Goal: Information Seeking & Learning: Learn about a topic

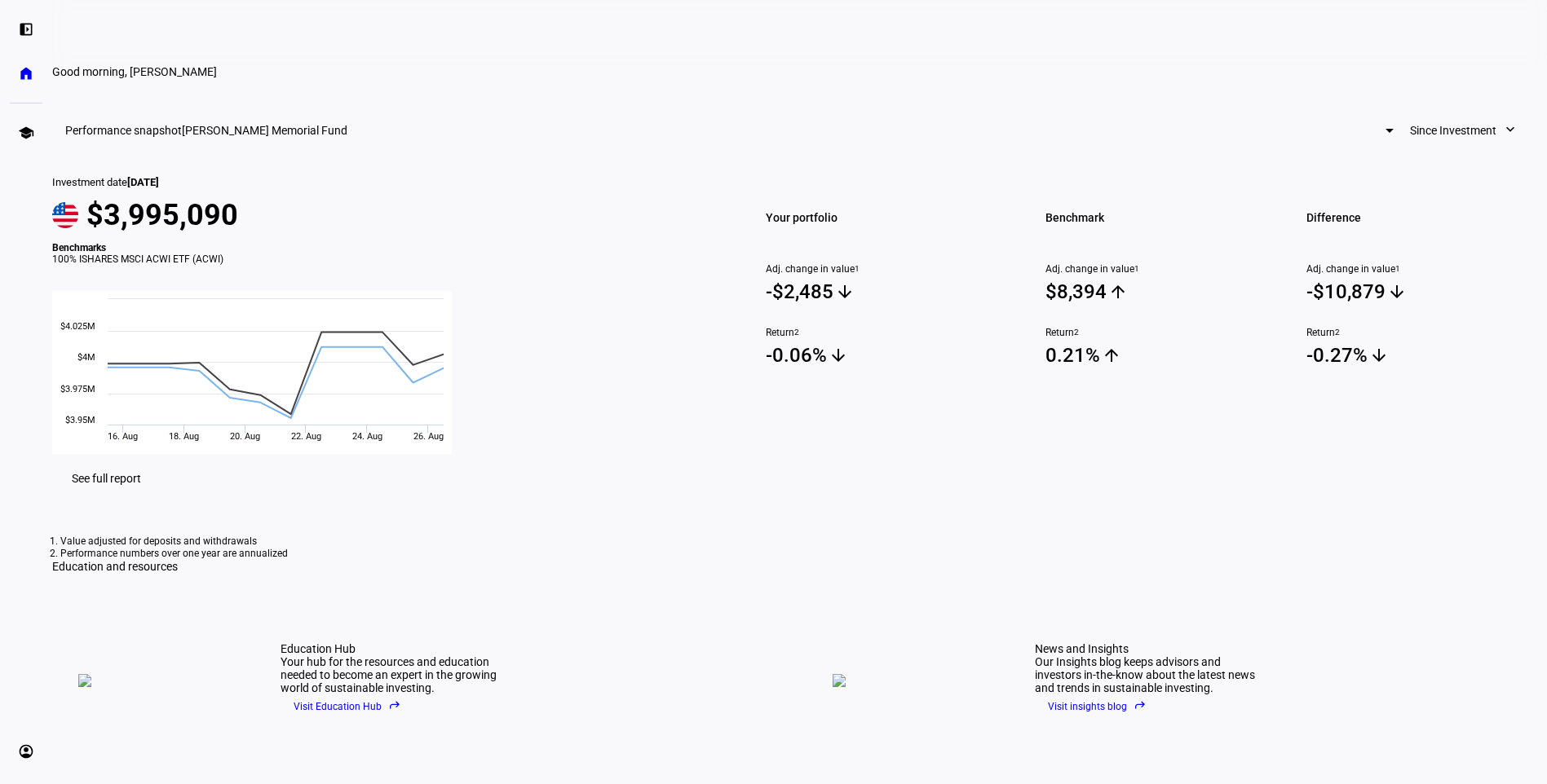
click at [141, 485] on span "See full report" at bounding box center [105, 477] width 69 height 13
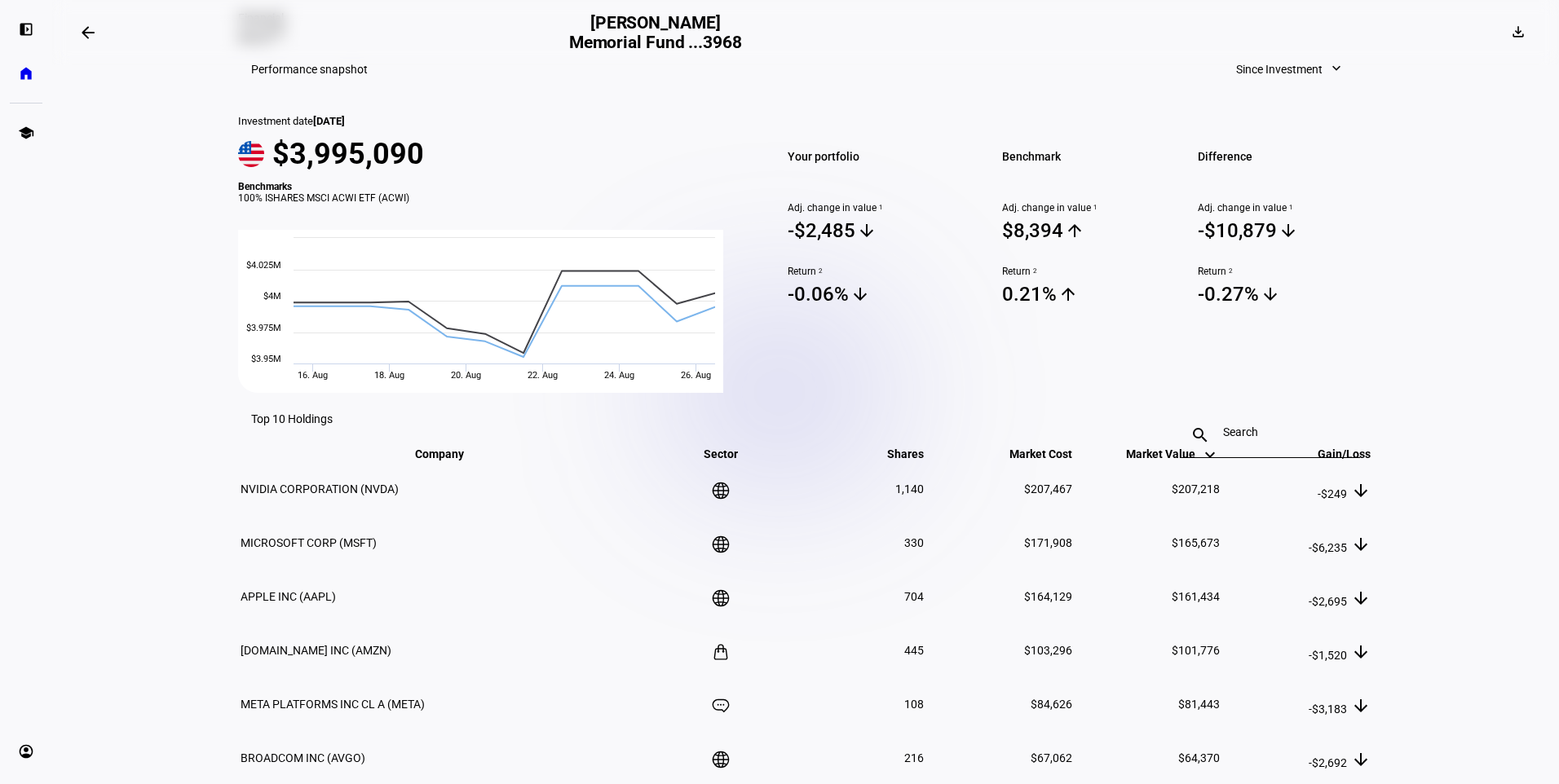
scroll to position [652, 0]
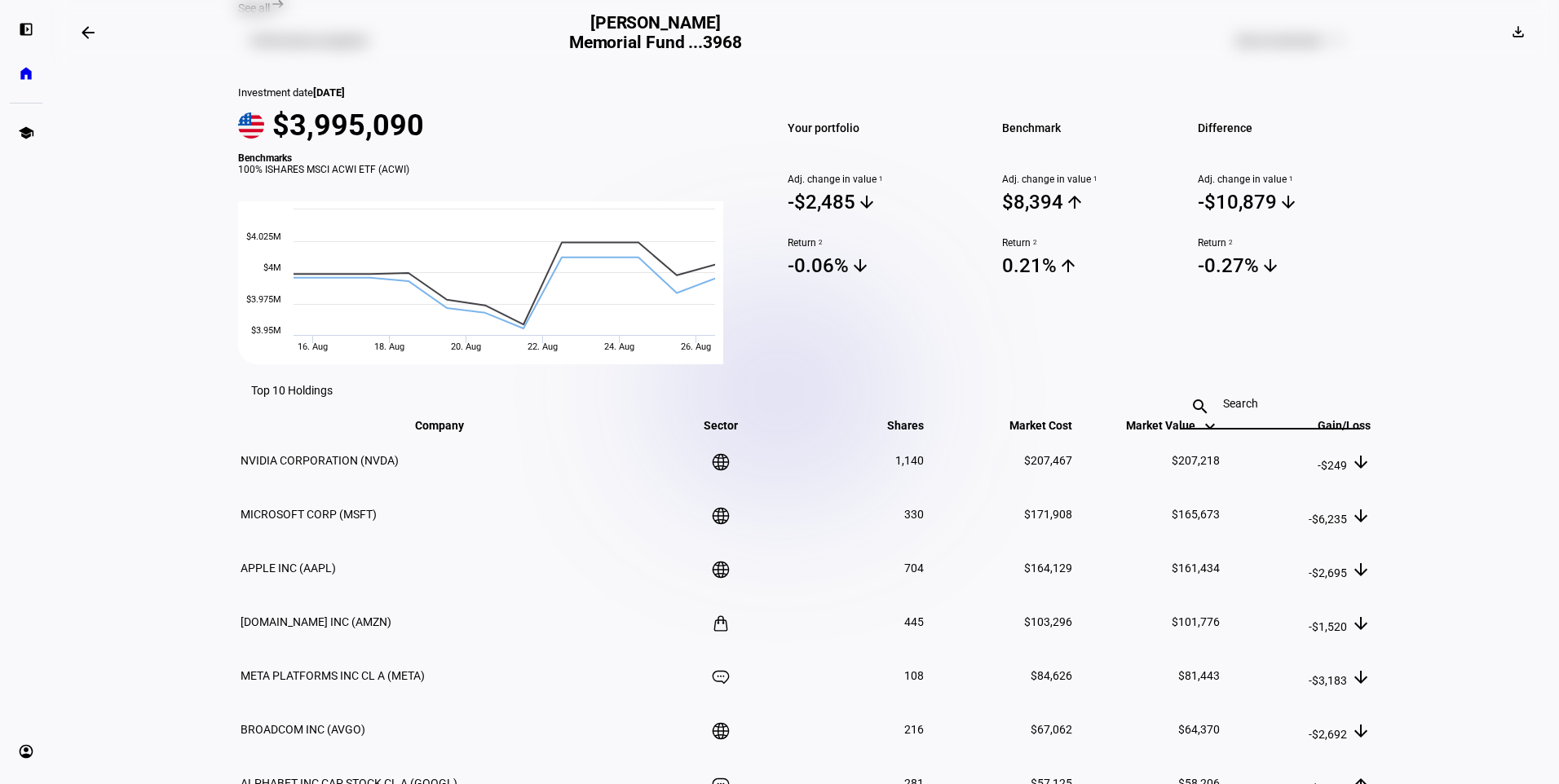
click at [1270, 397] on input at bounding box center [1270, 403] width 95 height 13
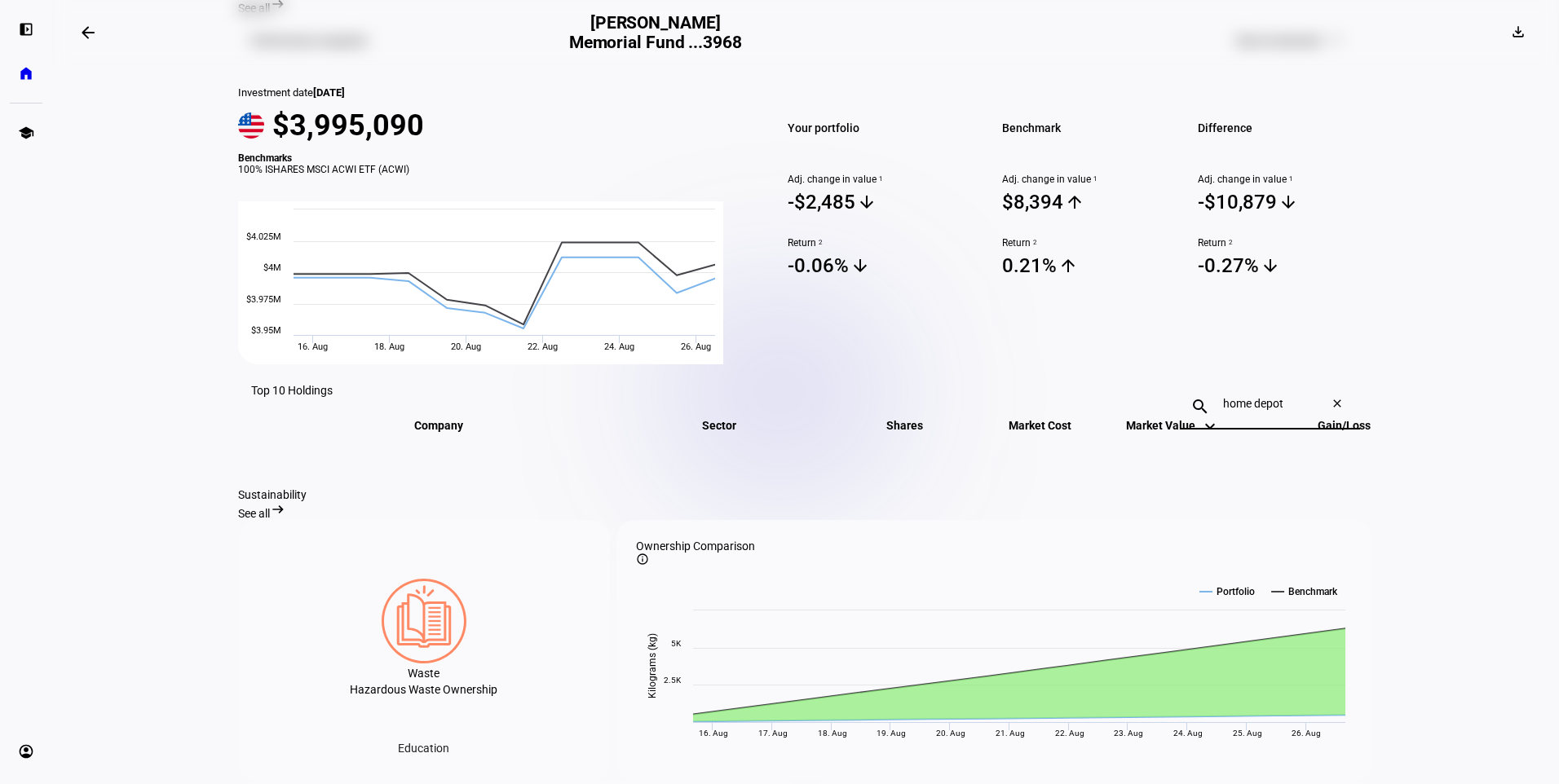
scroll to position [733, 0]
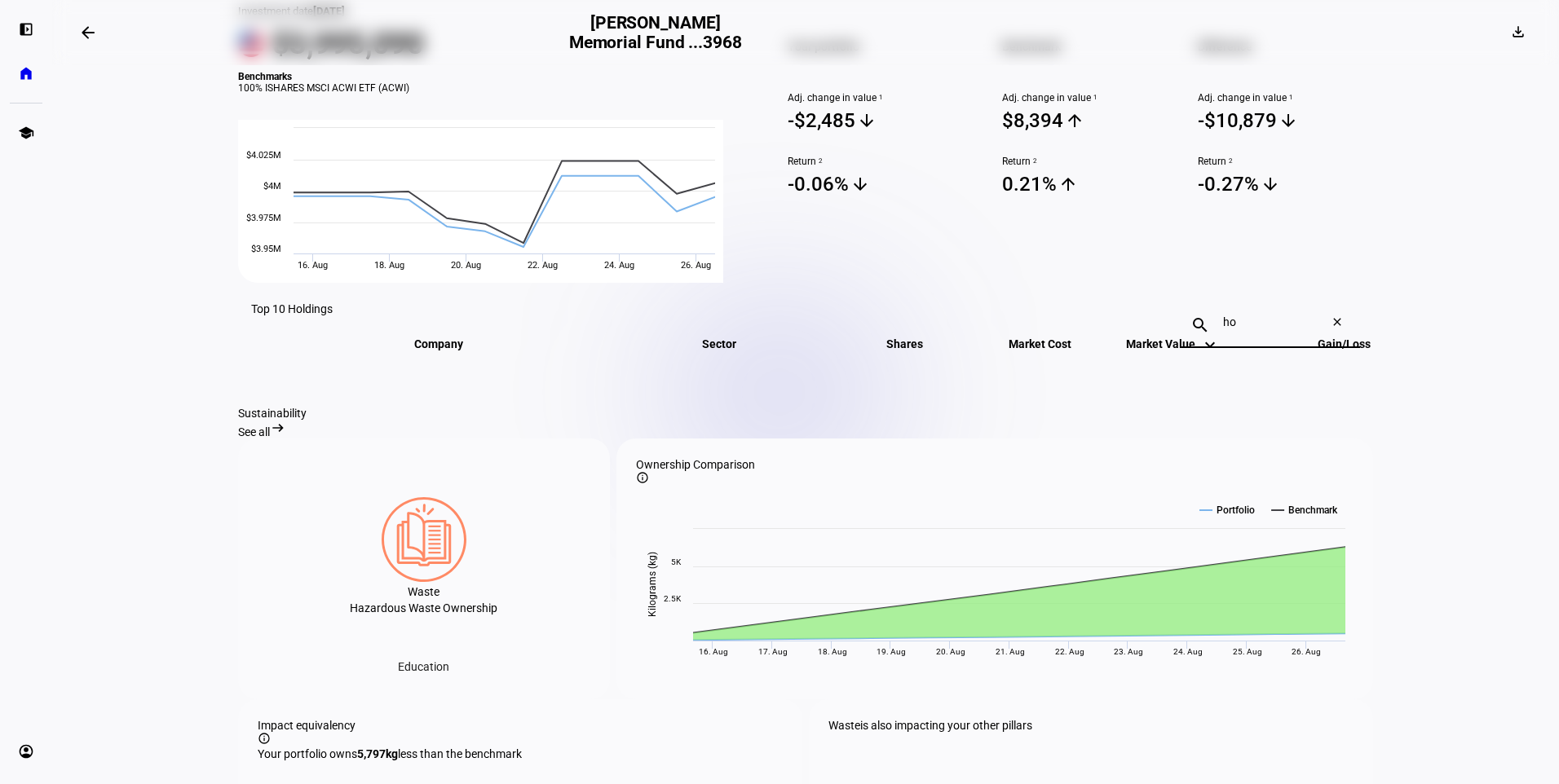
type input "h"
type input "l"
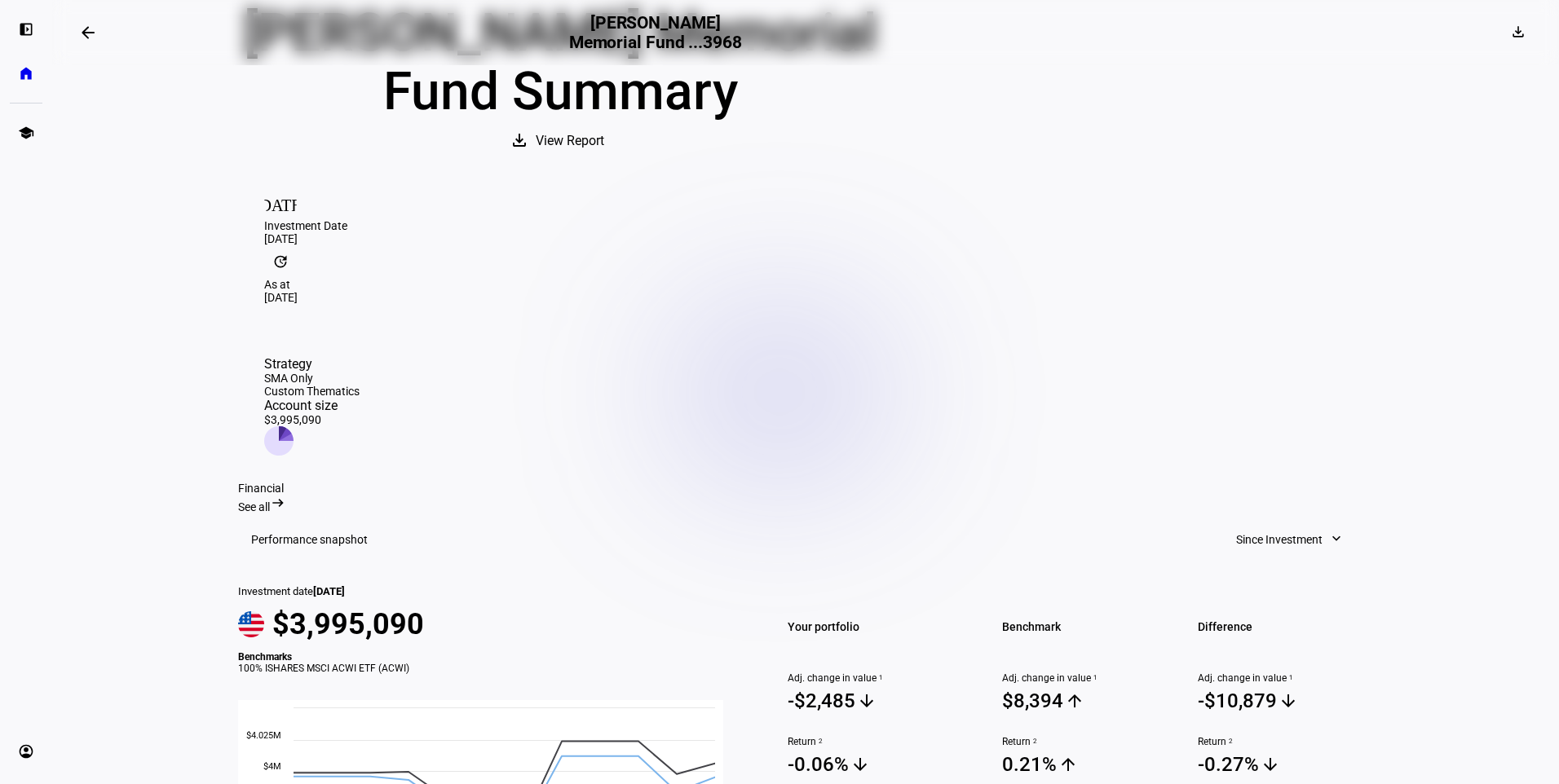
scroll to position [0, 0]
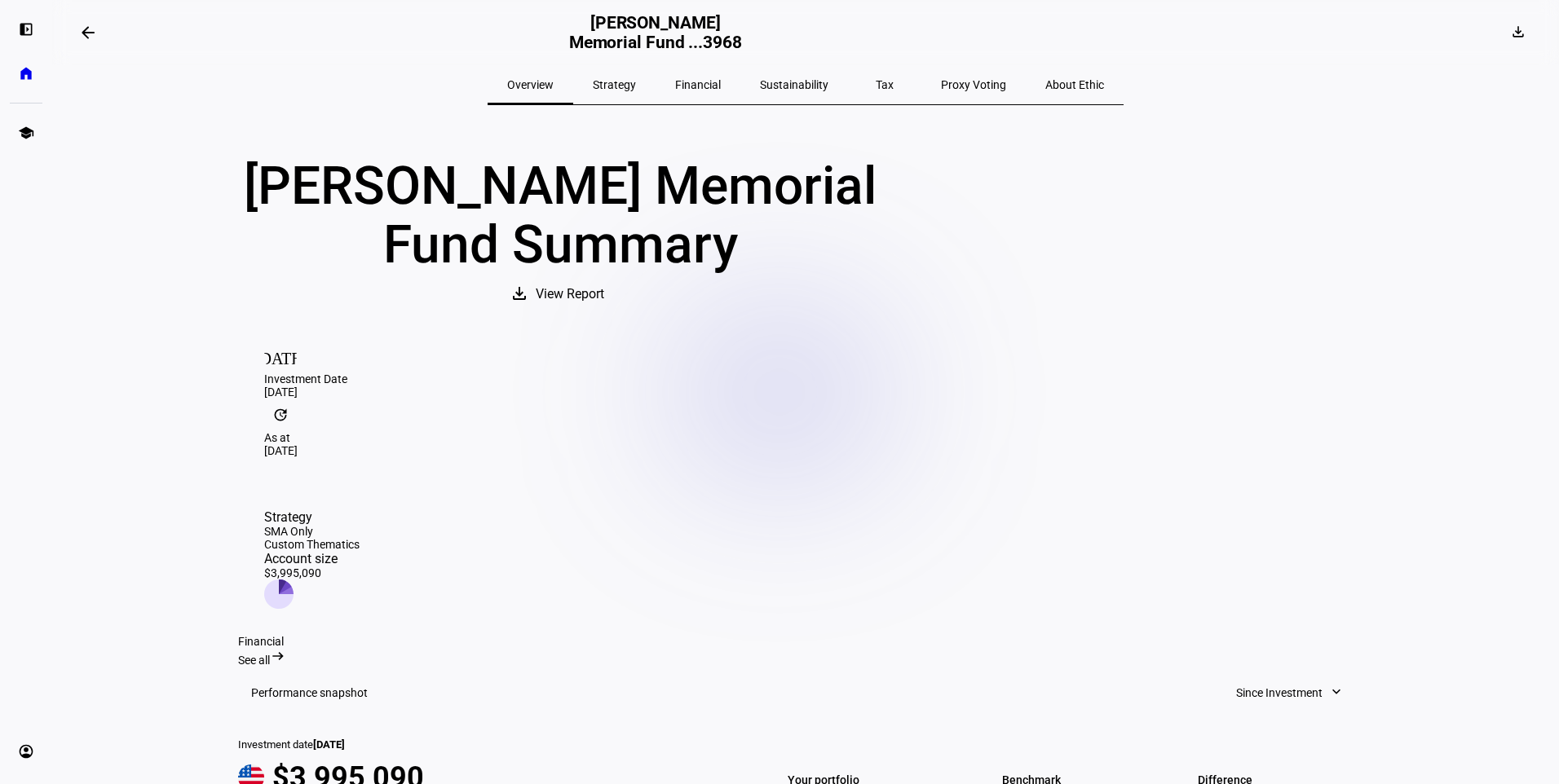
click at [636, 89] on span "Strategy" at bounding box center [614, 85] width 43 height 12
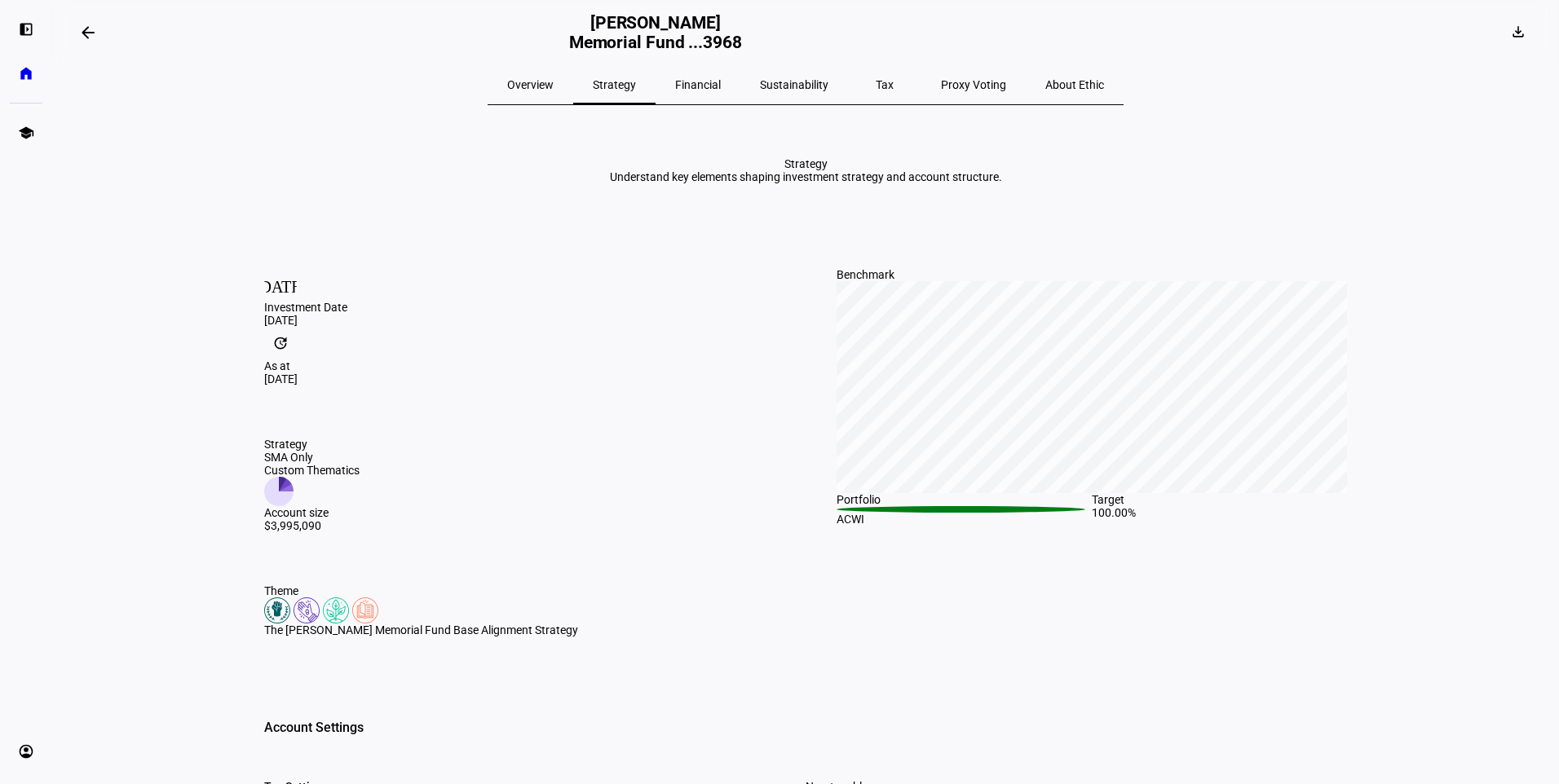
click at [713, 81] on span "Financial" at bounding box center [697, 85] width 46 height 12
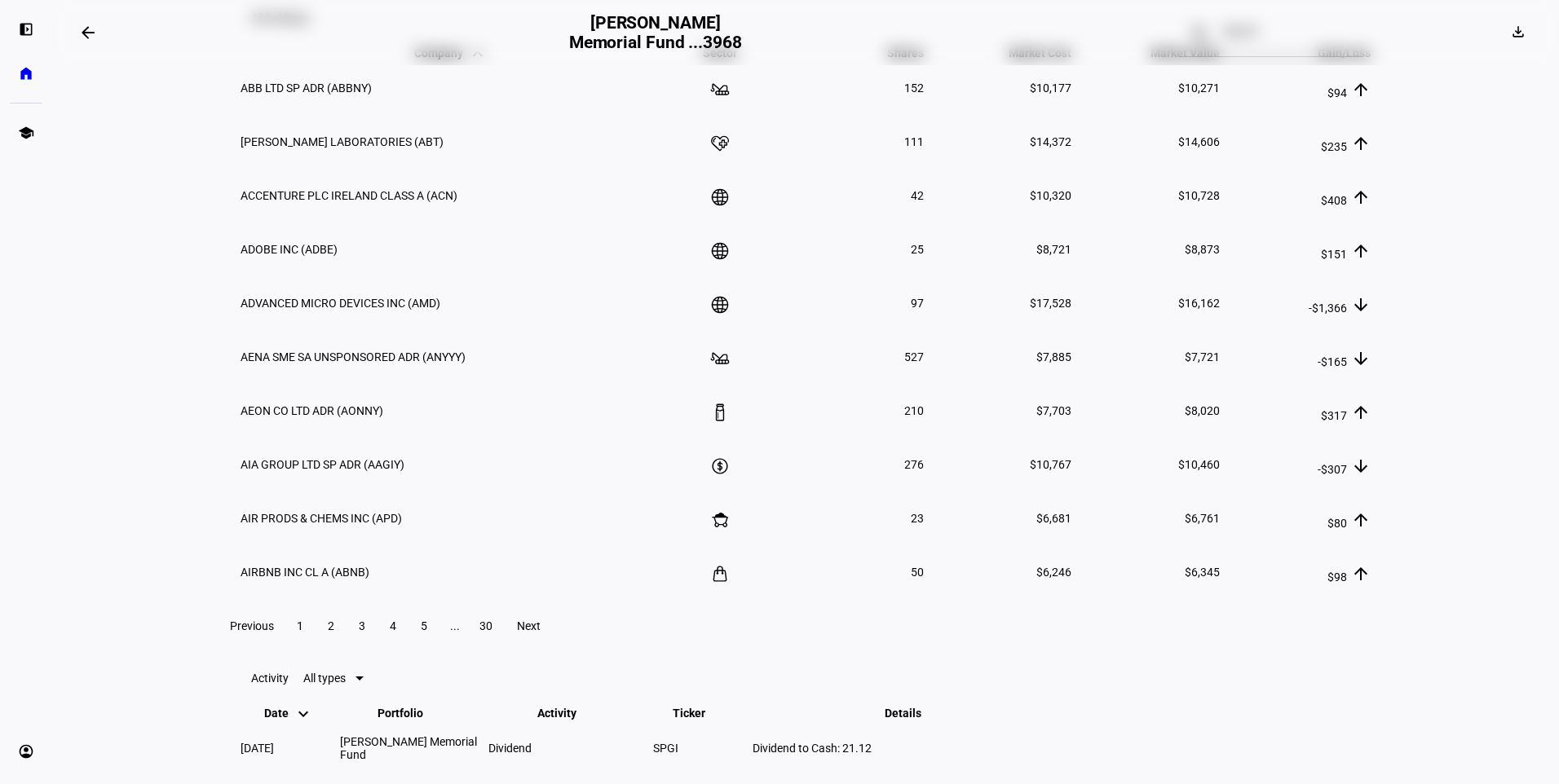
scroll to position [1875, 0]
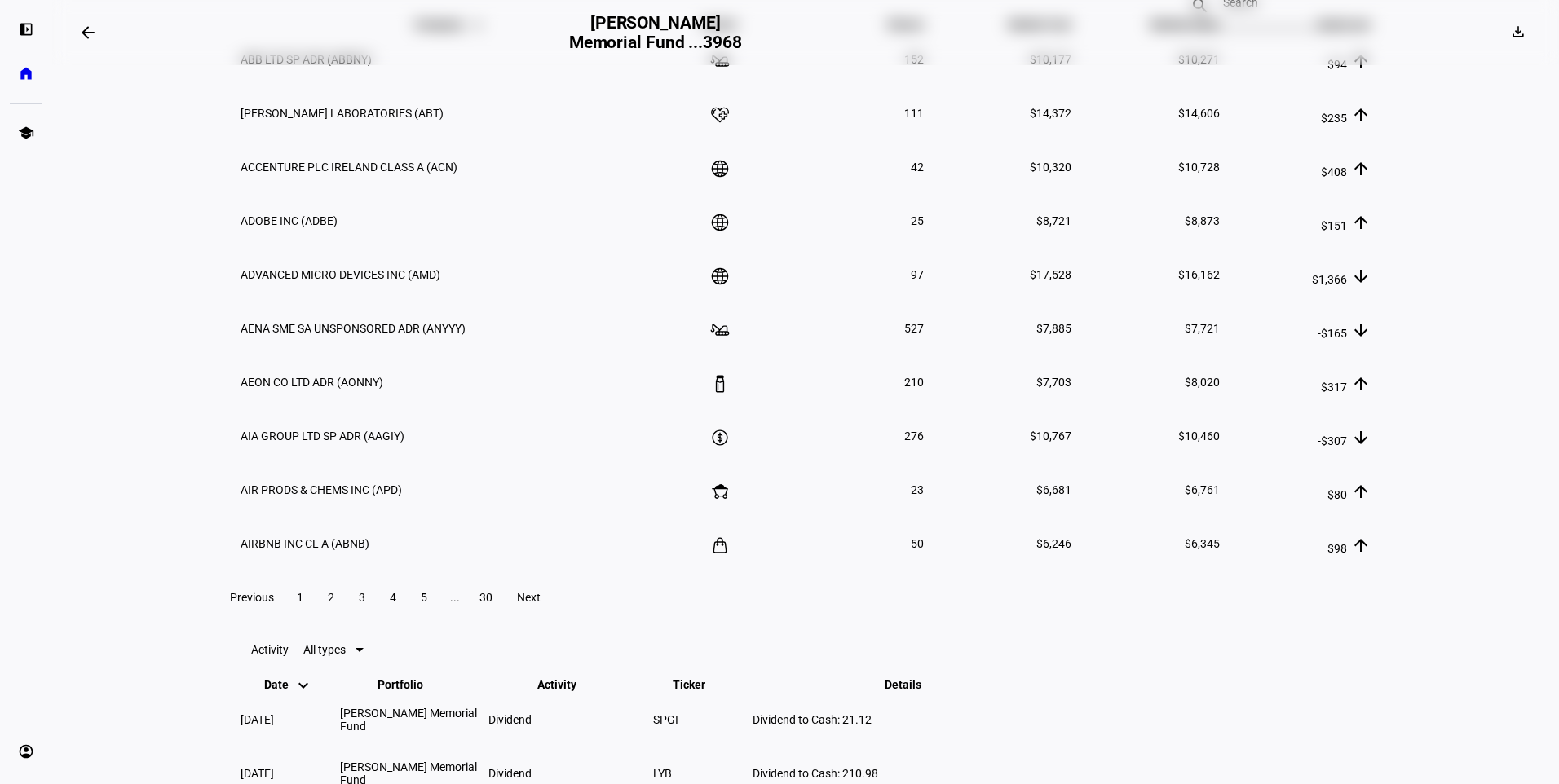
click at [1267, 9] on input at bounding box center [1270, 2] width 95 height 13
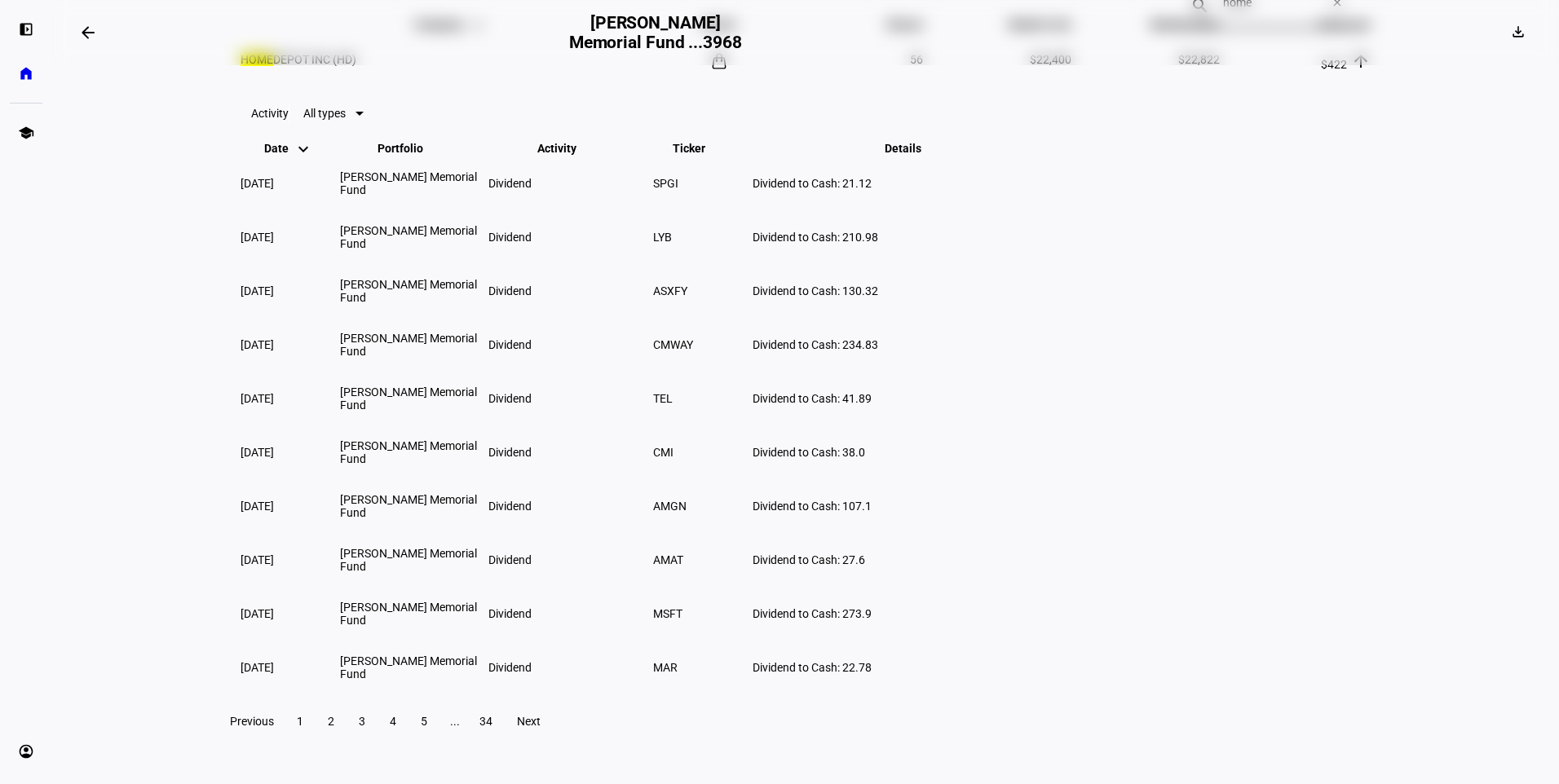
type input "home"
